Goal: Navigation & Orientation: Understand site structure

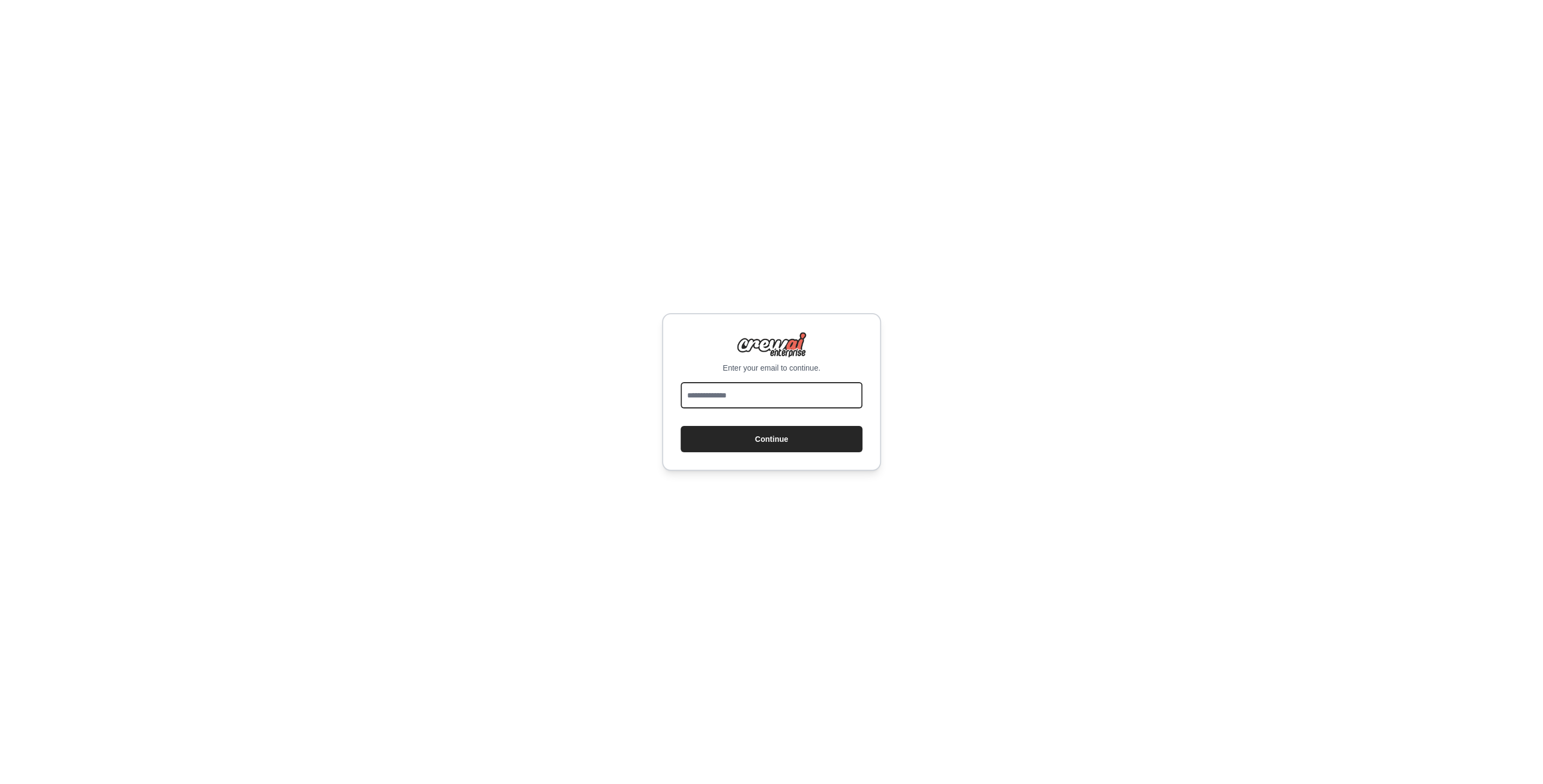
click at [799, 392] on input "email" at bounding box center [772, 394] width 182 height 26
click at [0, 783] on com-1password-button at bounding box center [0, 784] width 0 height 0
click at [681, 382] on protonpass-control-31f5 at bounding box center [681, 382] width 0 height 0
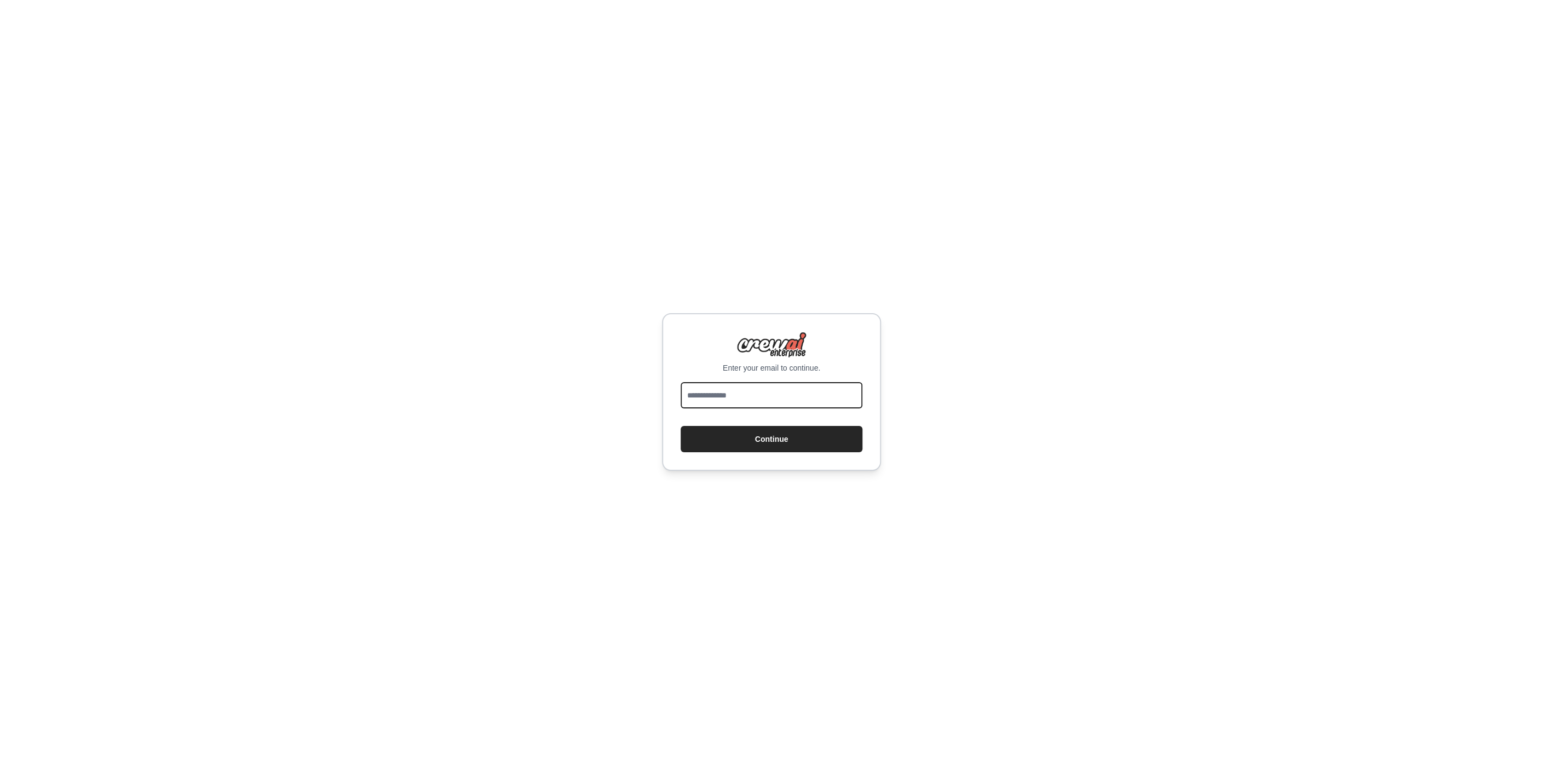
click at [681, 382] on protonpass-control-31f5 at bounding box center [681, 382] width 0 height 0
click at [773, 397] on input "email" at bounding box center [772, 394] width 182 height 26
click at [0, 783] on com-1password-button at bounding box center [0, 784] width 0 height 0
click at [733, 384] on input "email" at bounding box center [772, 394] width 182 height 26
drag, startPoint x: 688, startPoint y: 317, endPoint x: 681, endPoint y: 317, distance: 7.0
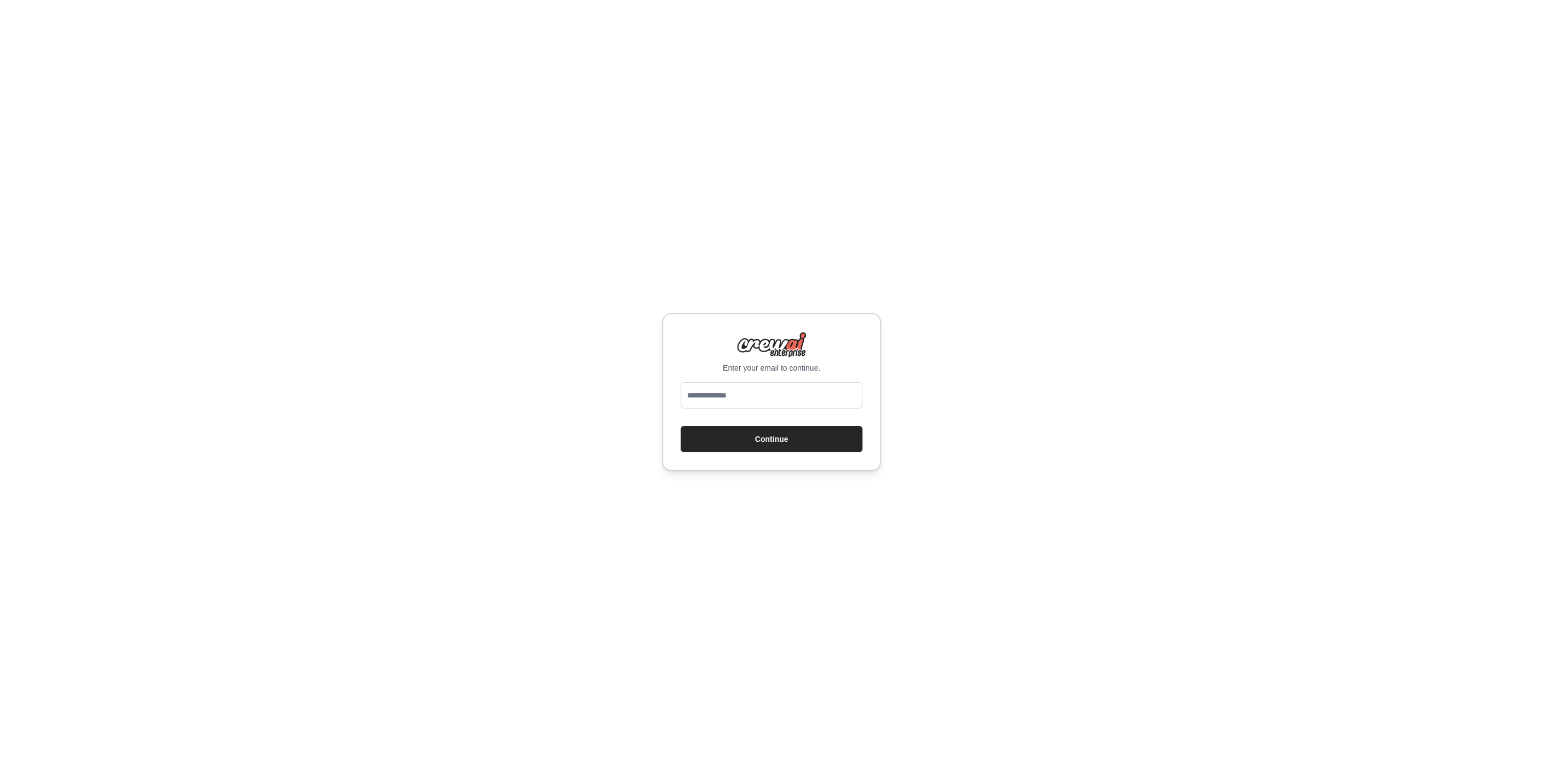
click at [681, 317] on div "Enter your email to continue. Continue" at bounding box center [772, 392] width 219 height 157
drag, startPoint x: 590, startPoint y: 240, endPoint x: 709, endPoint y: 391, distance: 192.3
click at [636, 319] on div "Enter your email to continue. Continue" at bounding box center [772, 392] width 1543 height 784
click at [721, 399] on input "email" at bounding box center [772, 394] width 182 height 26
type input "**********"
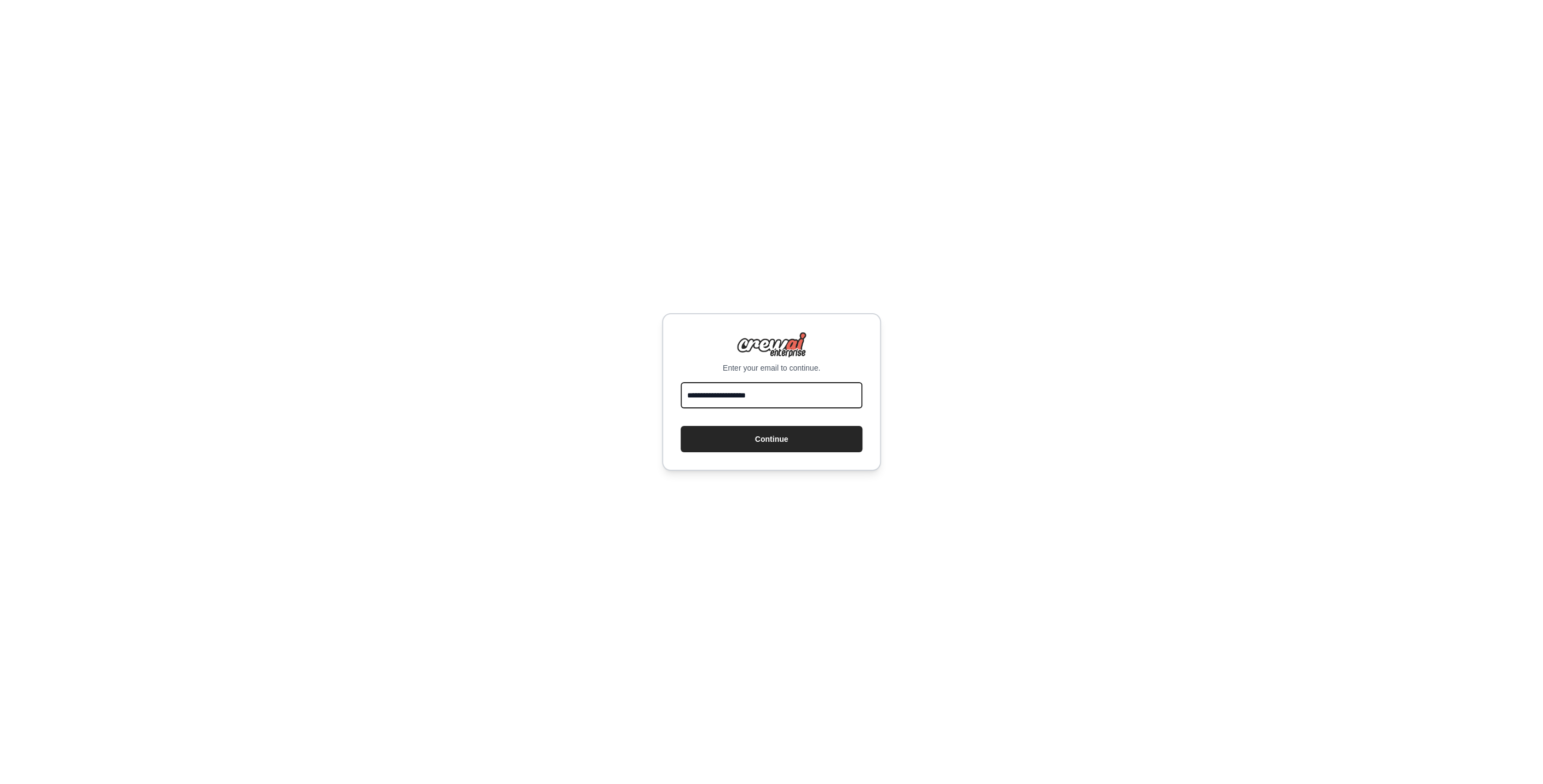
click at [681, 426] on button "Continue" at bounding box center [772, 438] width 182 height 26
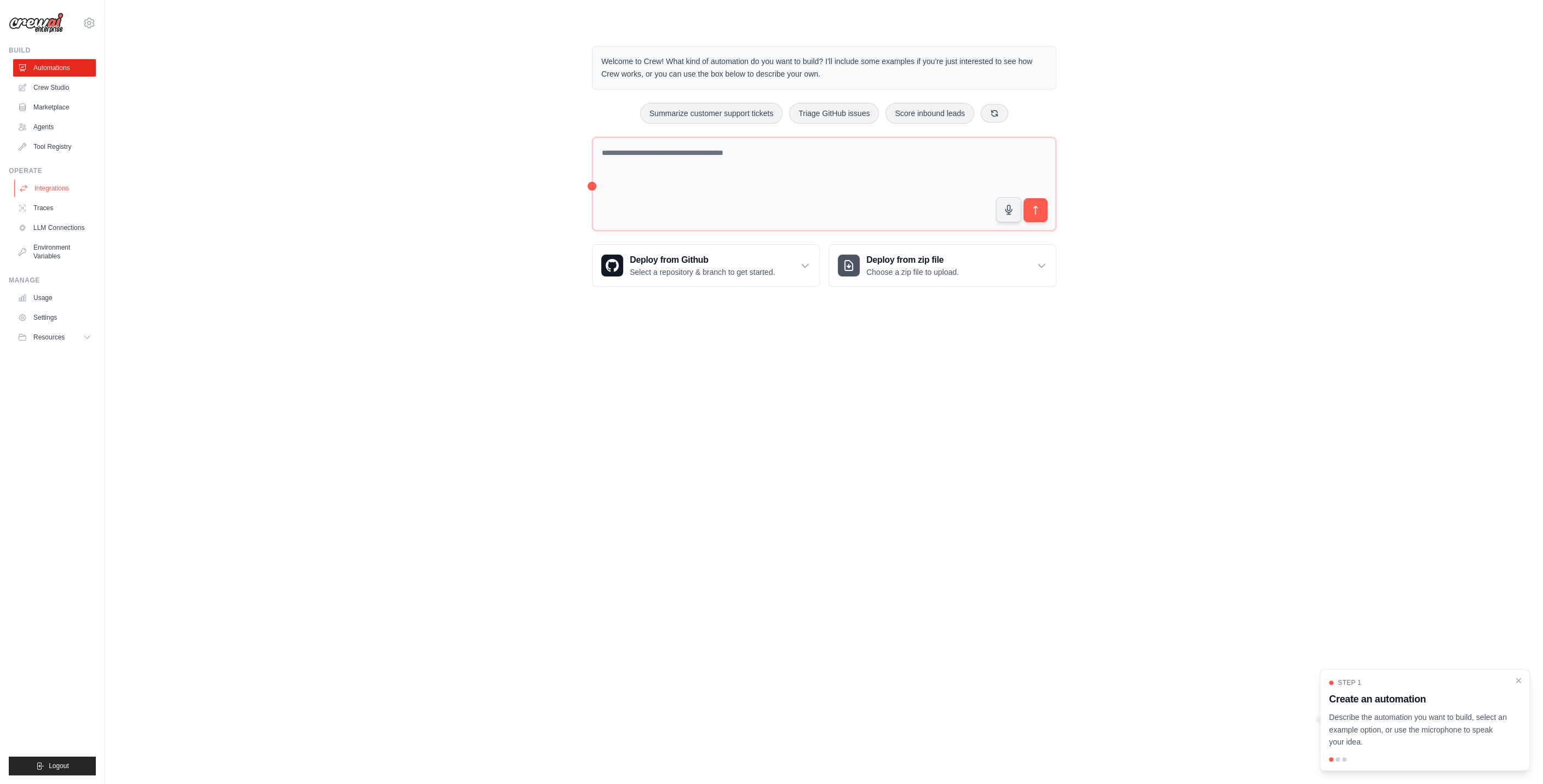
click at [83, 185] on link "Integrations" at bounding box center [56, 188] width 83 height 18
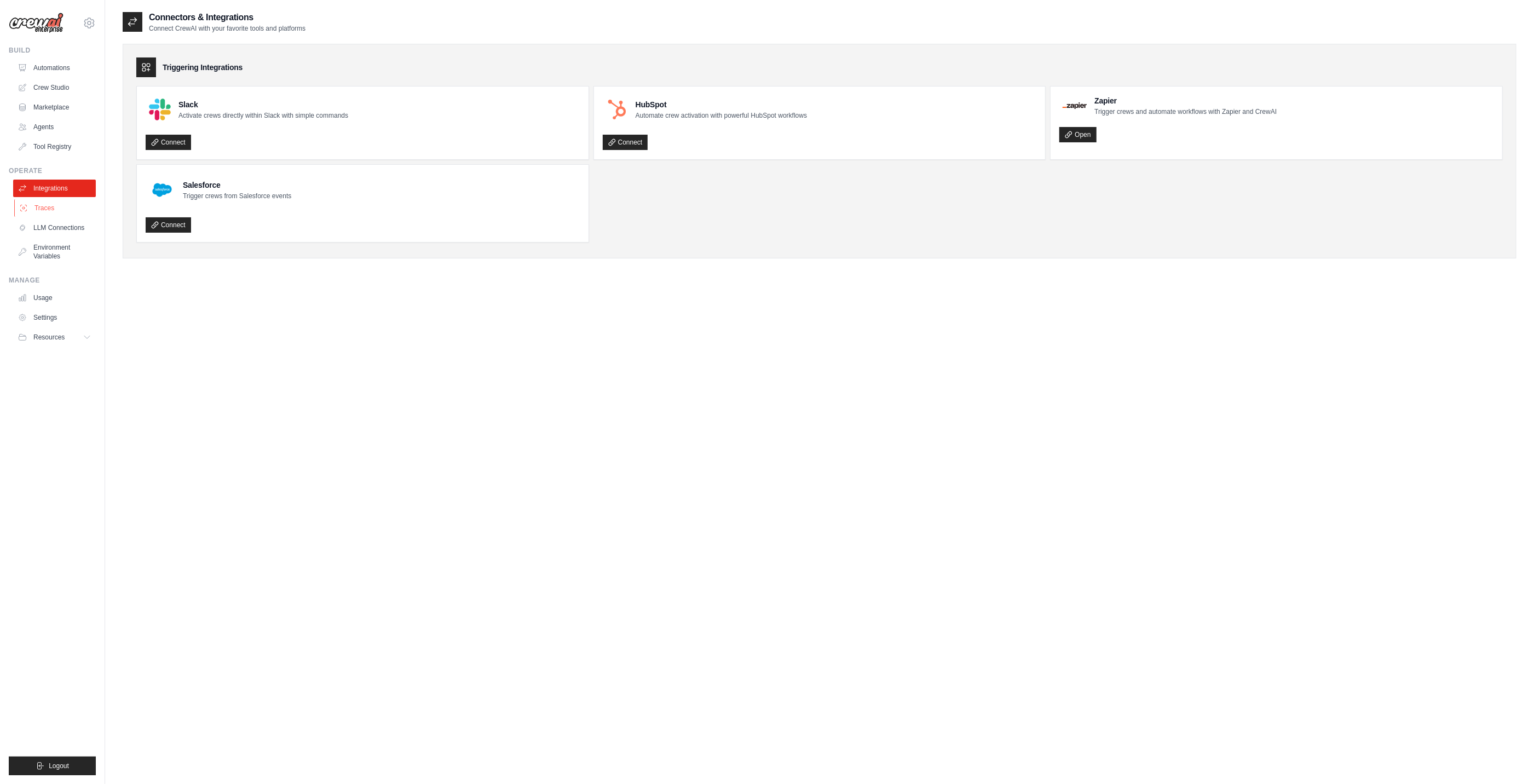
click at [75, 205] on link "Traces" at bounding box center [56, 208] width 83 height 18
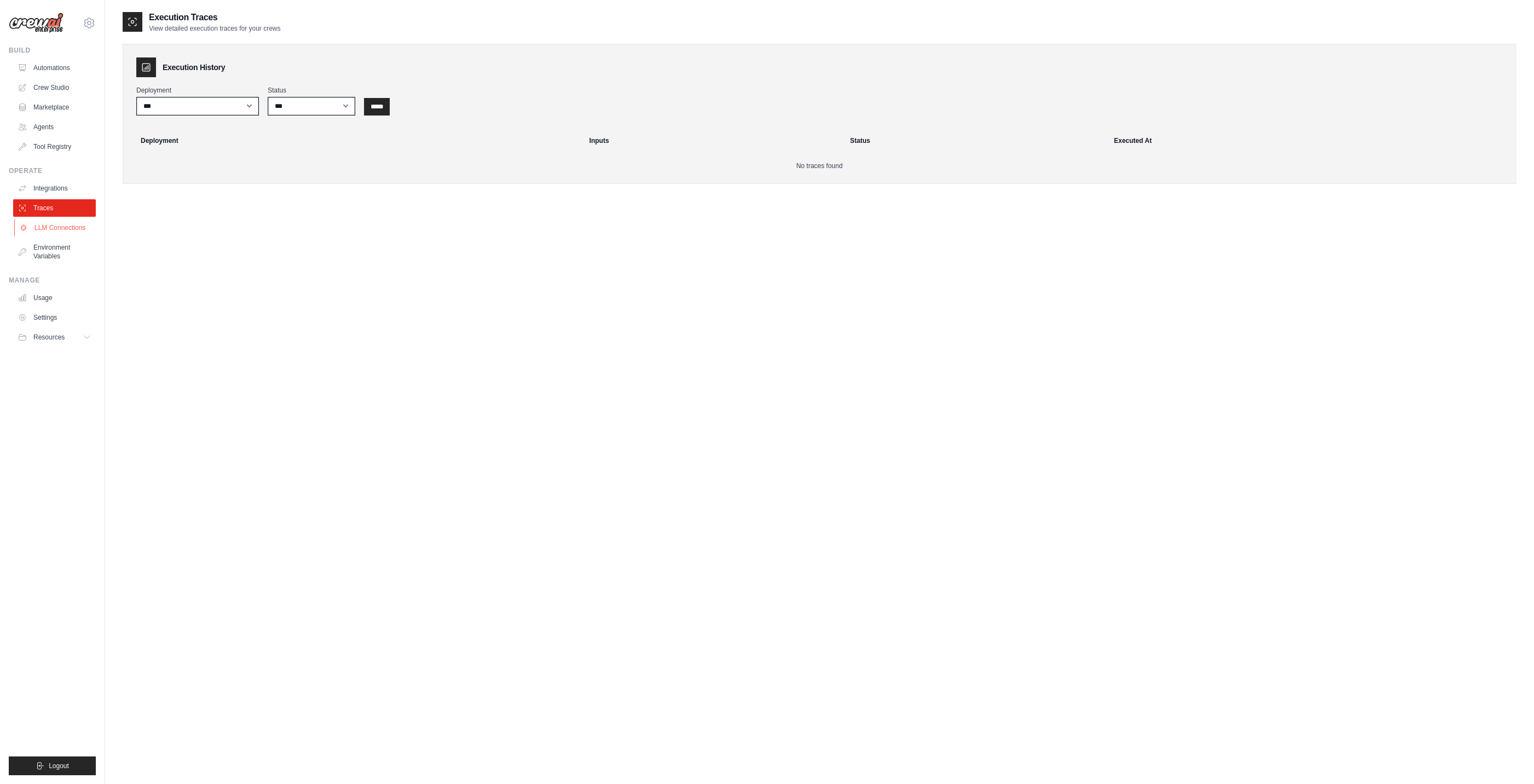
click at [79, 226] on link "LLM Connections" at bounding box center [56, 227] width 83 height 18
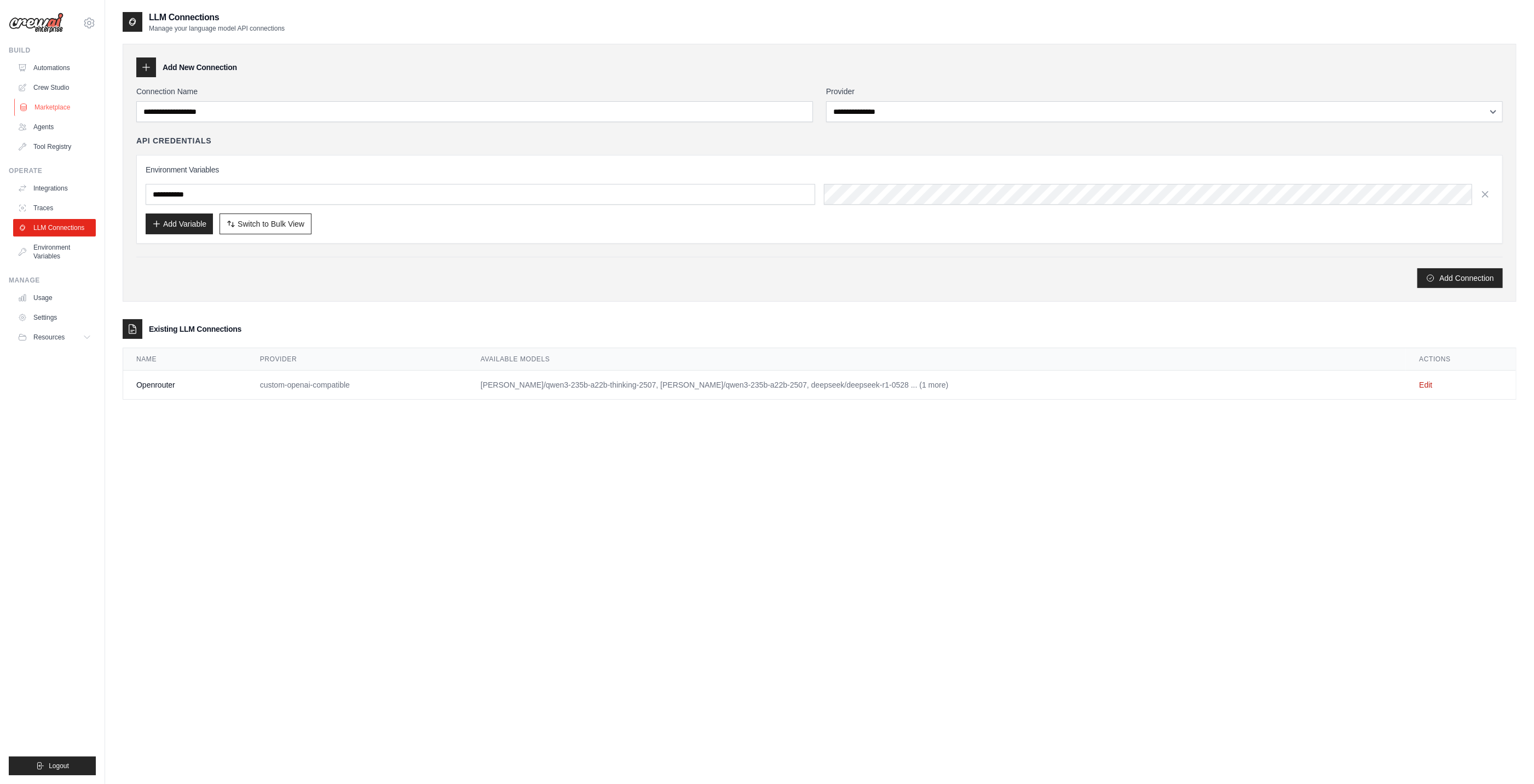
click at [71, 103] on link "Marketplace" at bounding box center [56, 107] width 83 height 18
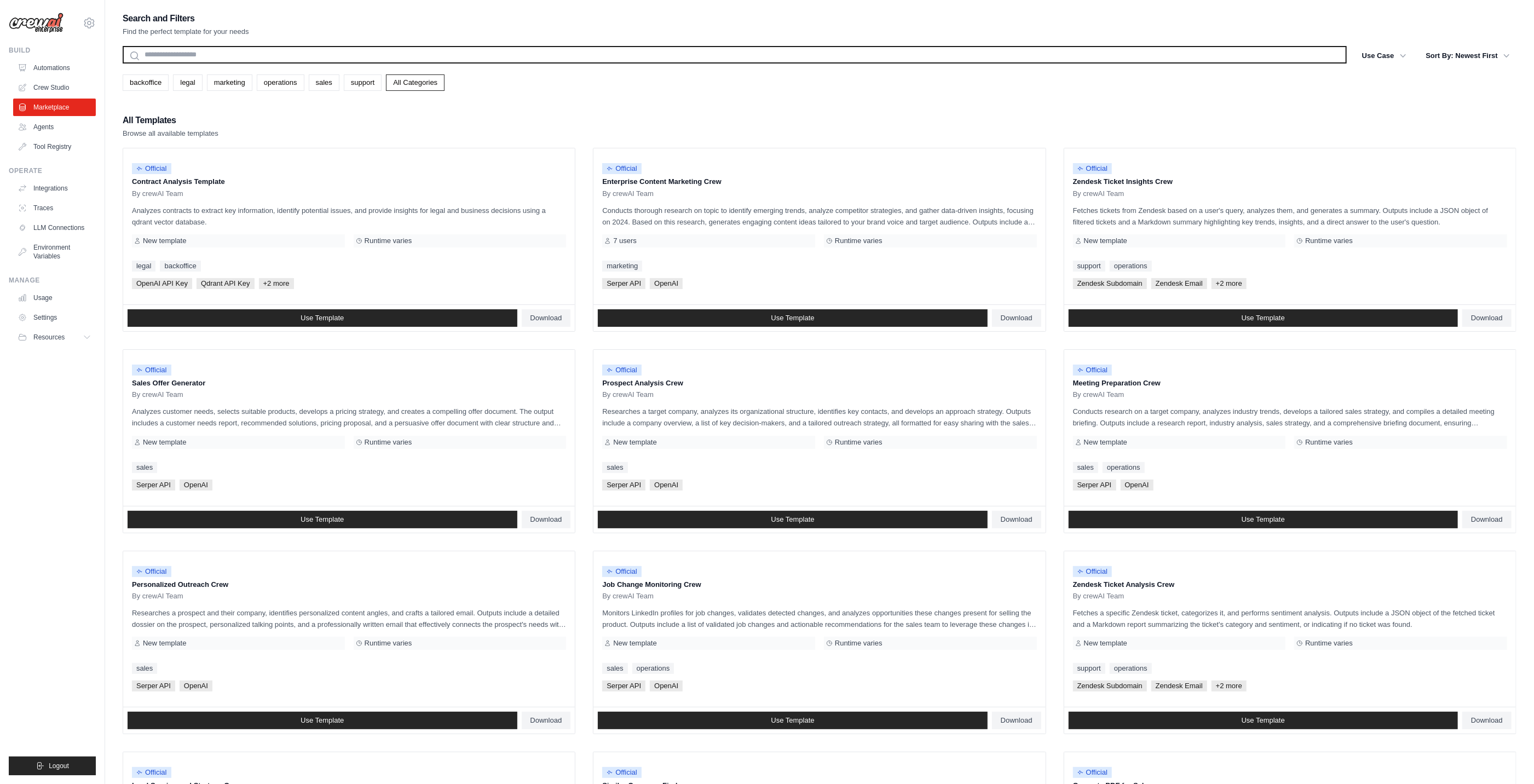
click at [230, 62] on input "text" at bounding box center [734, 55] width 1223 height 18
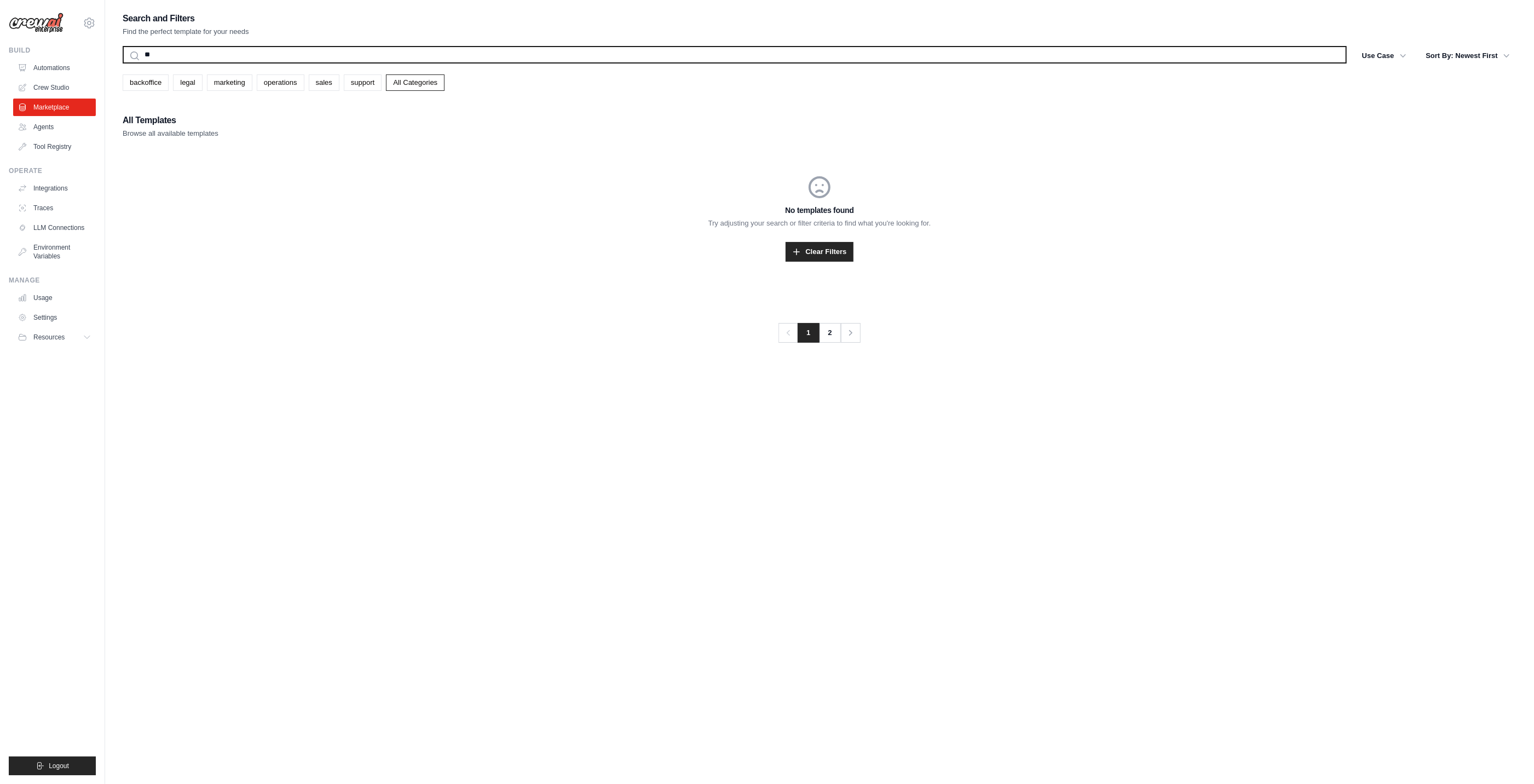
type input "***"
type input "****"
type input "***"
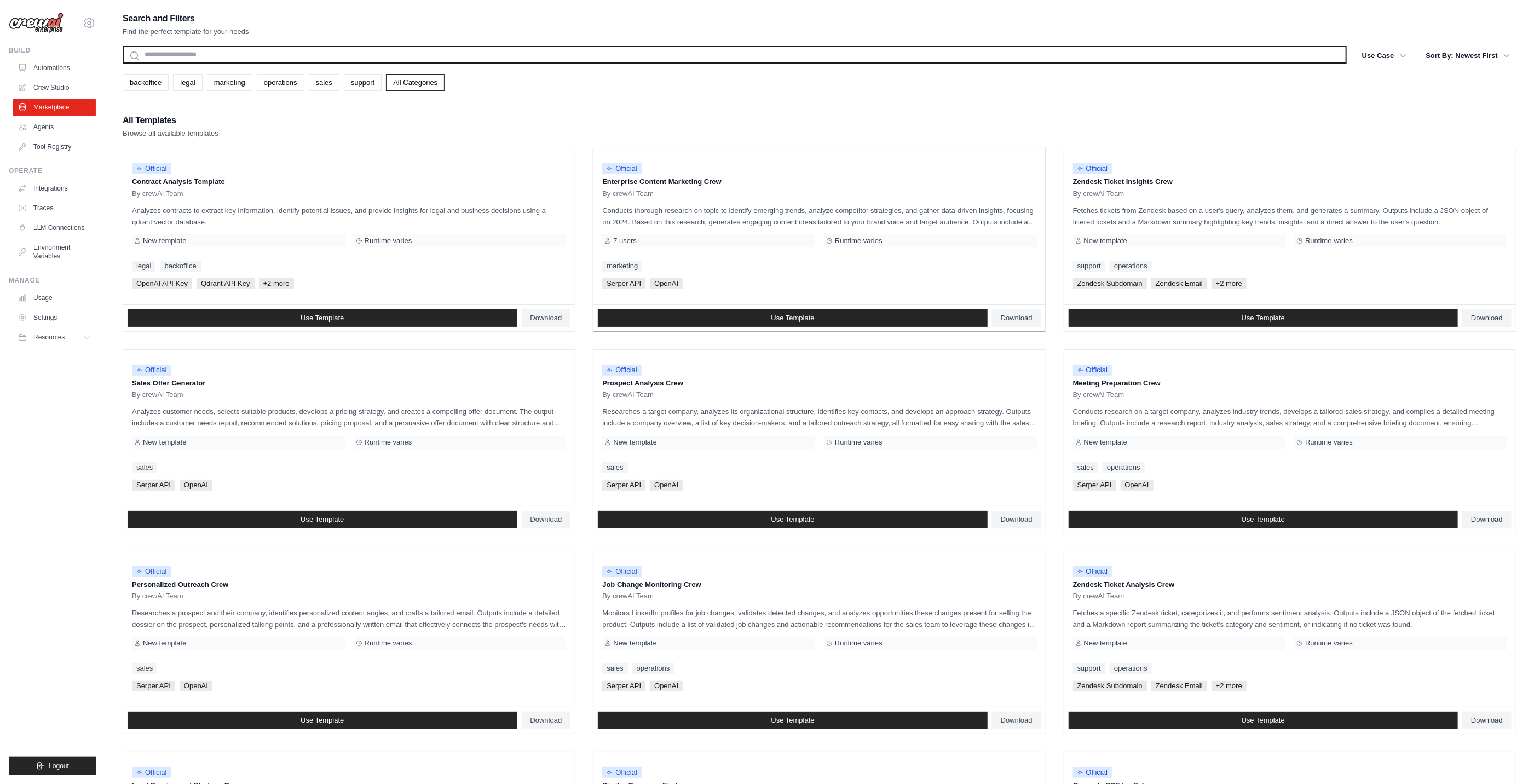
scroll to position [228, 0]
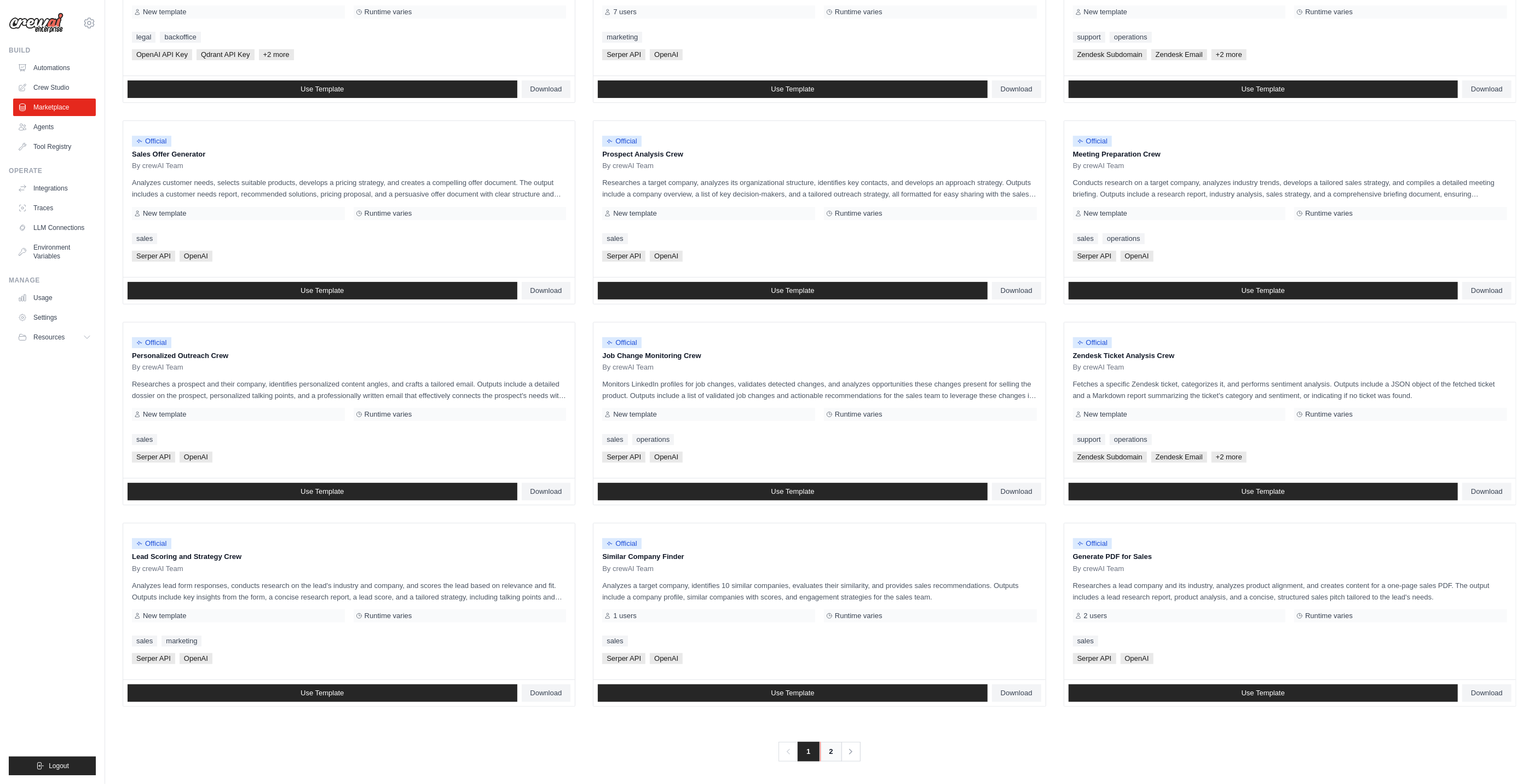
click at [821, 747] on link "2" at bounding box center [831, 751] width 21 height 20
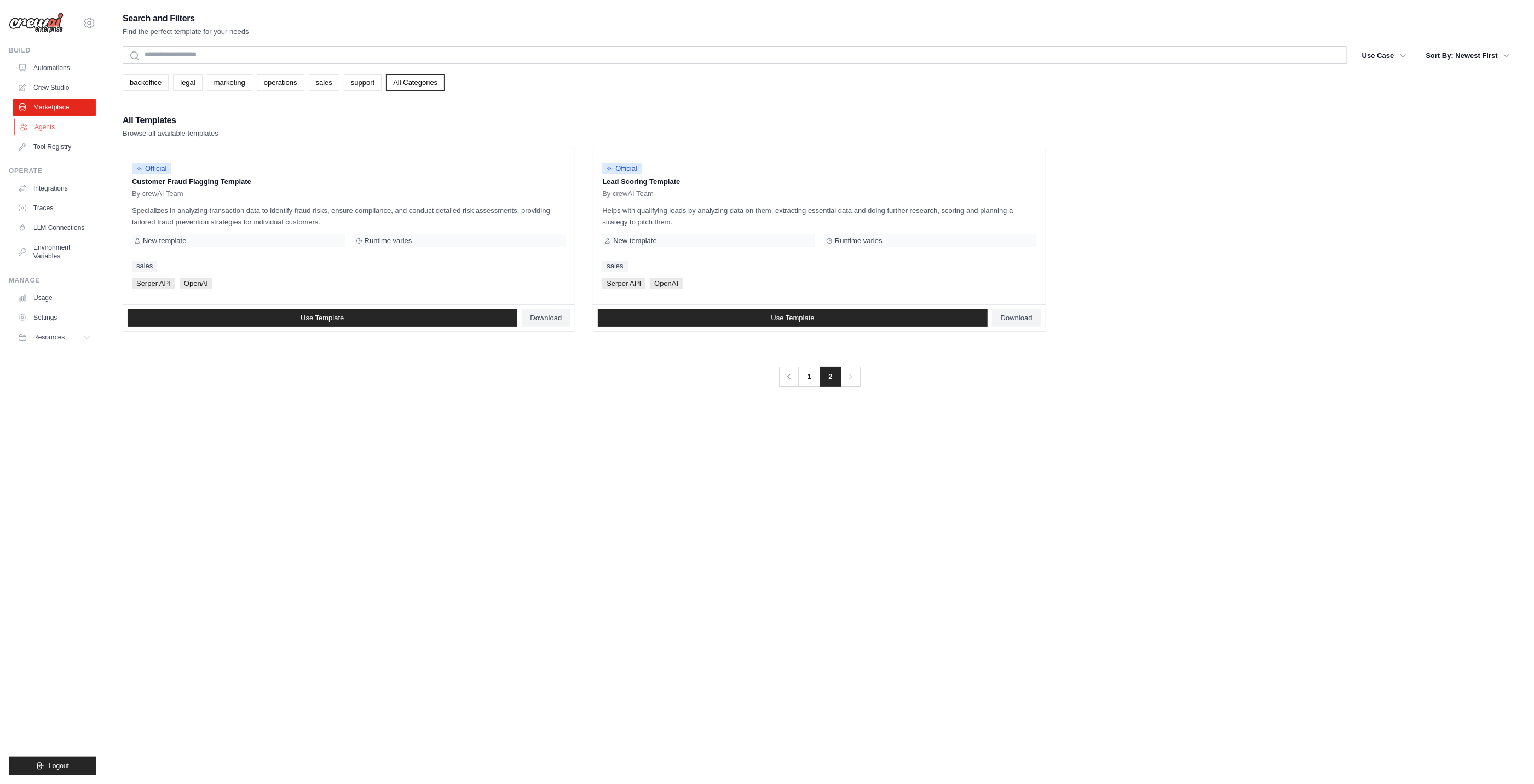
click at [44, 133] on link "Agents" at bounding box center [56, 127] width 83 height 18
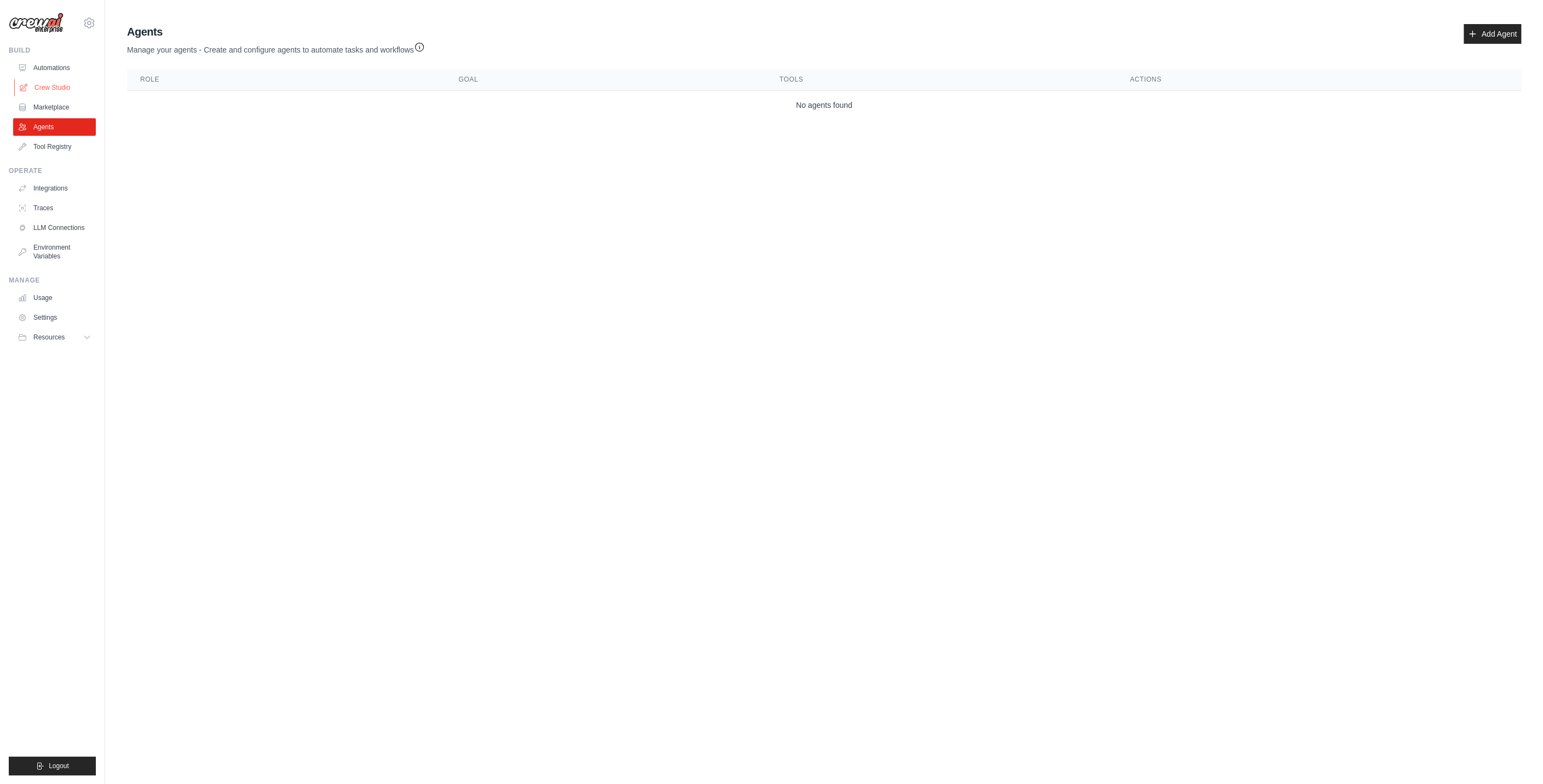
click at [37, 90] on link "Crew Studio" at bounding box center [56, 88] width 83 height 18
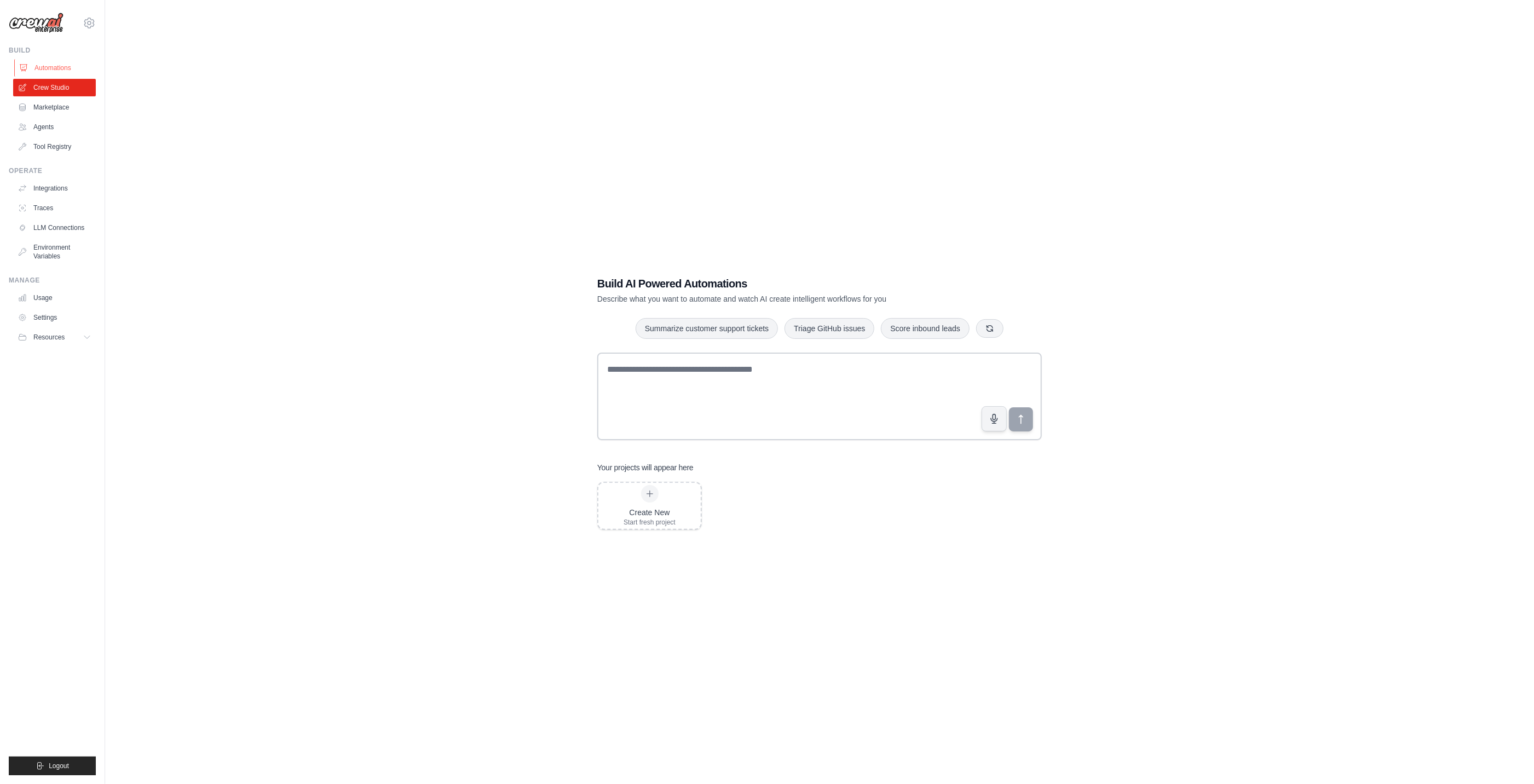
click at [42, 71] on link "Automations" at bounding box center [56, 68] width 83 height 18
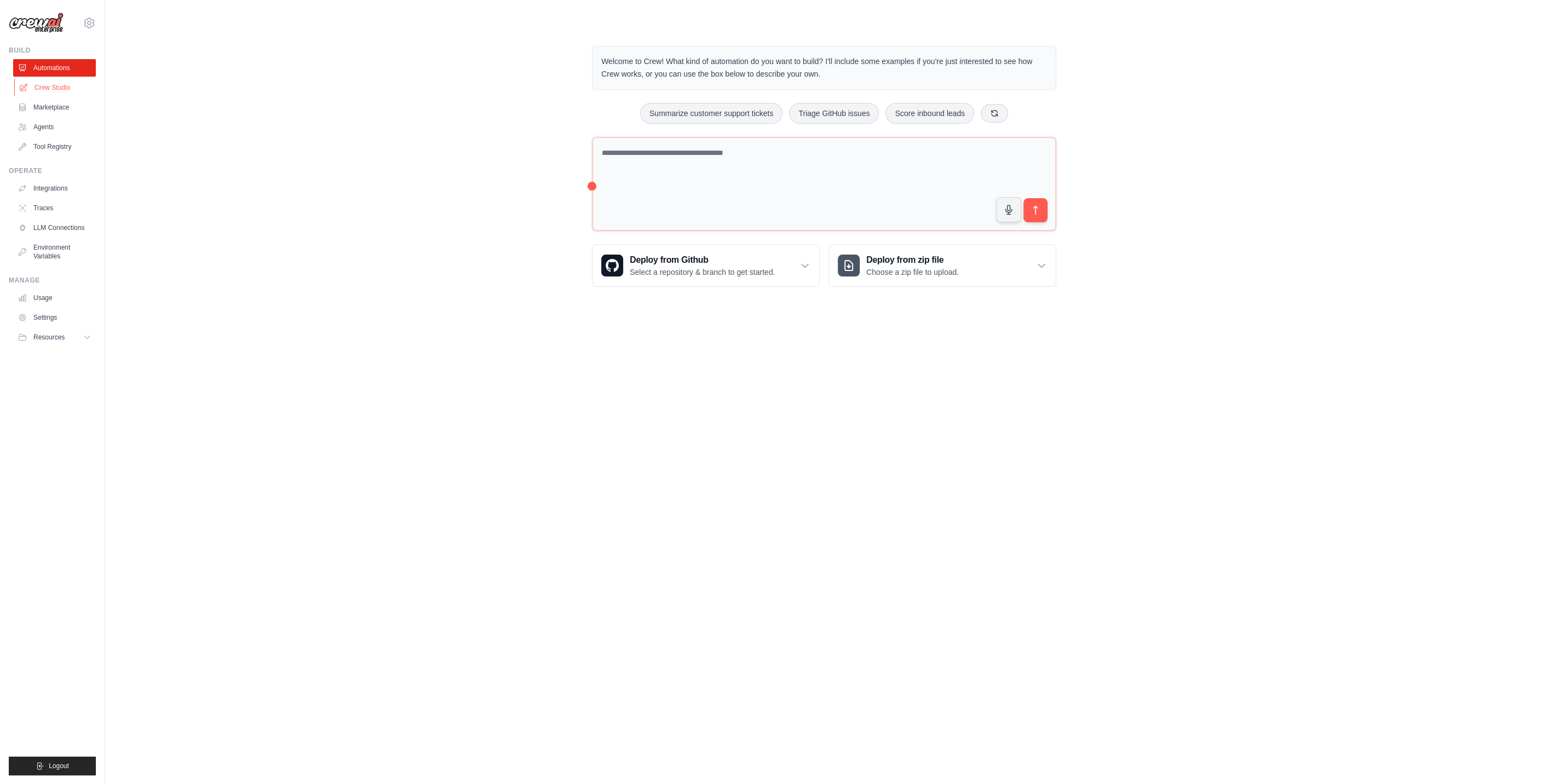
click at [46, 87] on link "Crew Studio" at bounding box center [56, 88] width 83 height 18
